Goal: Information Seeking & Learning: Learn about a topic

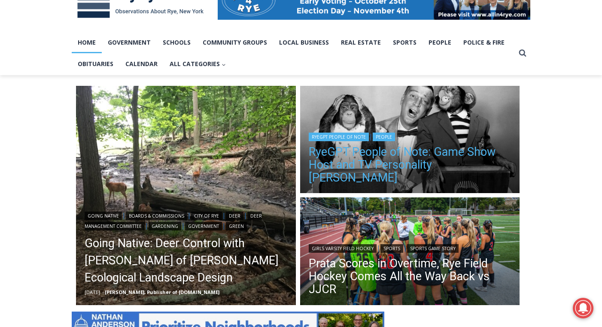
scroll to position [158, 0]
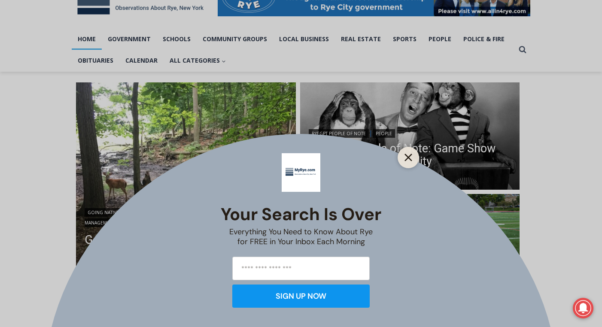
click at [410, 156] on line "Close" at bounding box center [409, 158] width 6 height 6
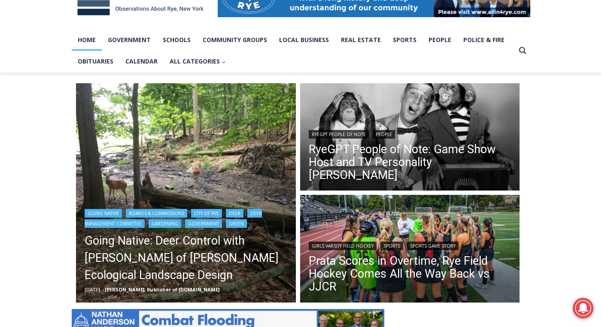
scroll to position [159, 0]
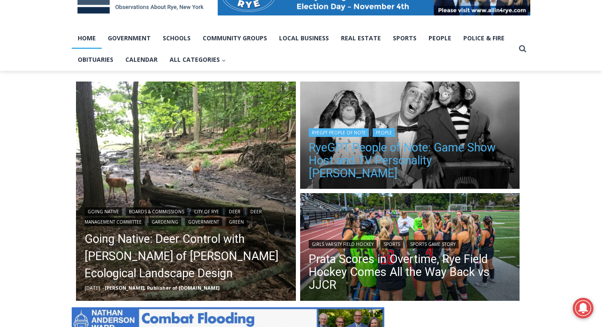
click at [374, 164] on link "RyeGPT People of Note: Game Show Host and TV Personality [PERSON_NAME]" at bounding box center [410, 160] width 203 height 39
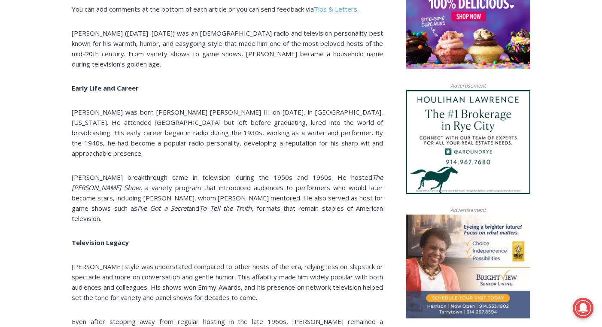
scroll to position [723, 0]
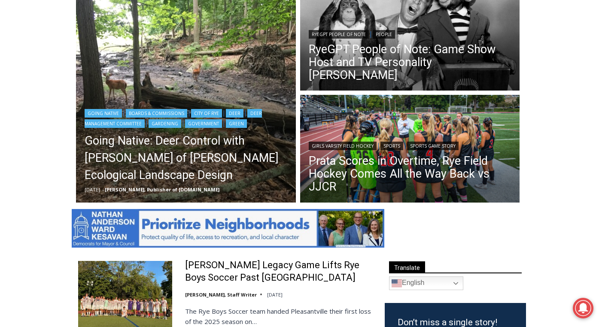
scroll to position [258, 0]
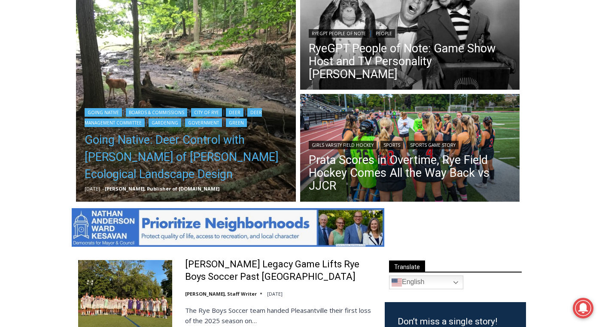
click at [241, 138] on link "Going Native: Deer Control with [PERSON_NAME] of [PERSON_NAME] Ecological Lands…" at bounding box center [186, 157] width 203 height 52
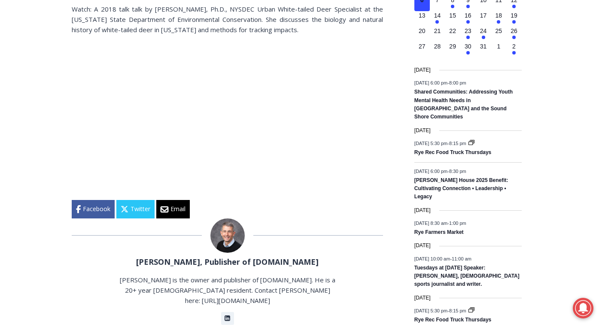
scroll to position [1148, 0]
